Goal: Go to known website: Go to known website

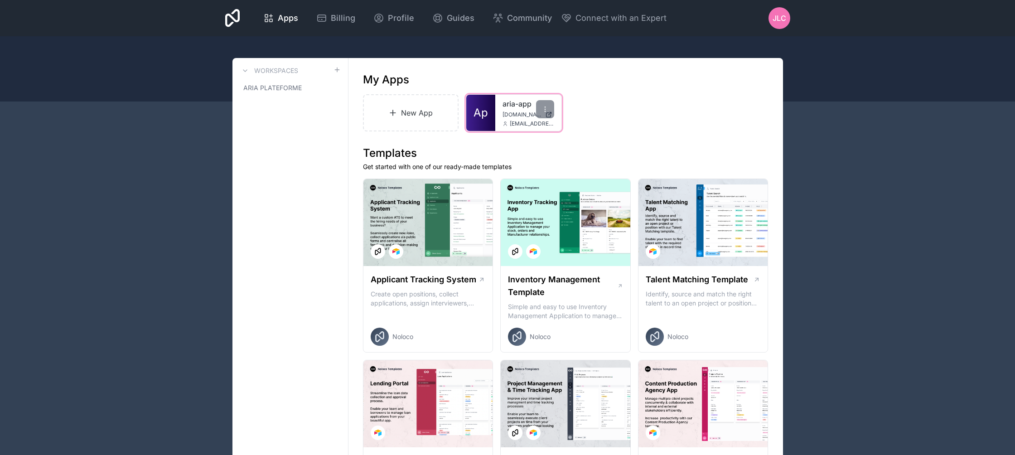
click at [513, 112] on span "[DOMAIN_NAME]" at bounding box center [522, 114] width 39 height 7
click at [548, 111] on icon at bounding box center [545, 109] width 7 height 7
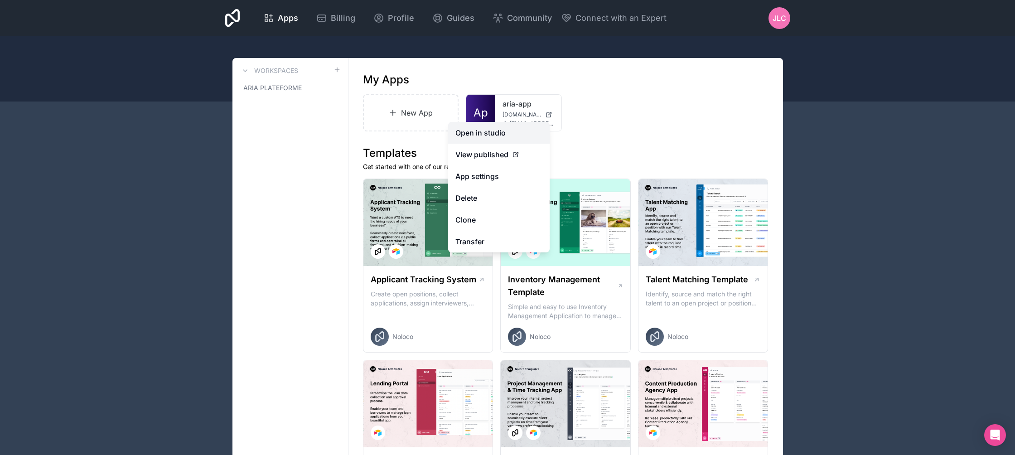
click at [520, 133] on link "Open in studio" at bounding box center [499, 133] width 102 height 22
